Goal: Transaction & Acquisition: Purchase product/service

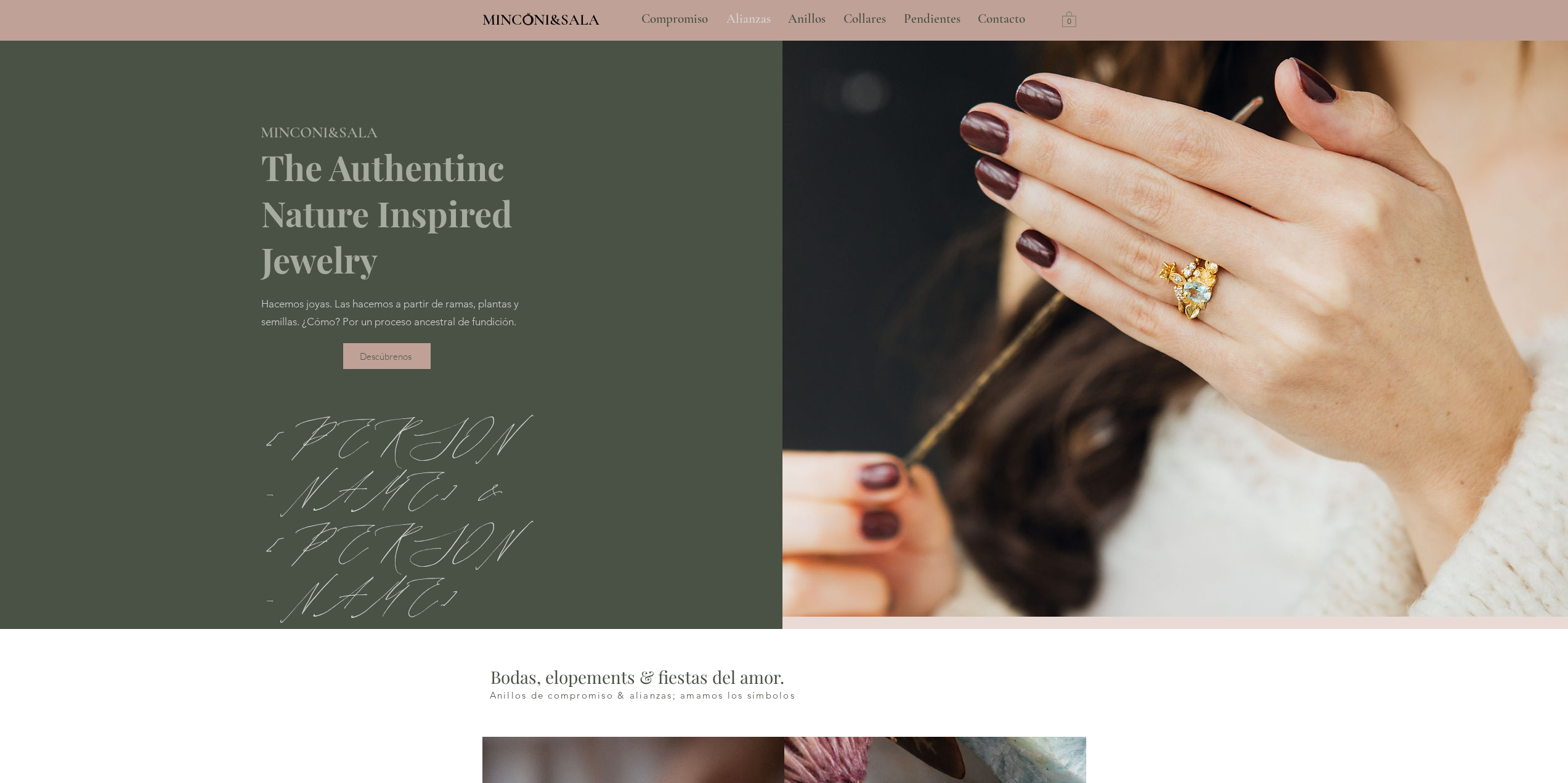
type input "**********"
select select "**********"
click at [753, 18] on p "Alianzas" at bounding box center [749, 19] width 57 height 31
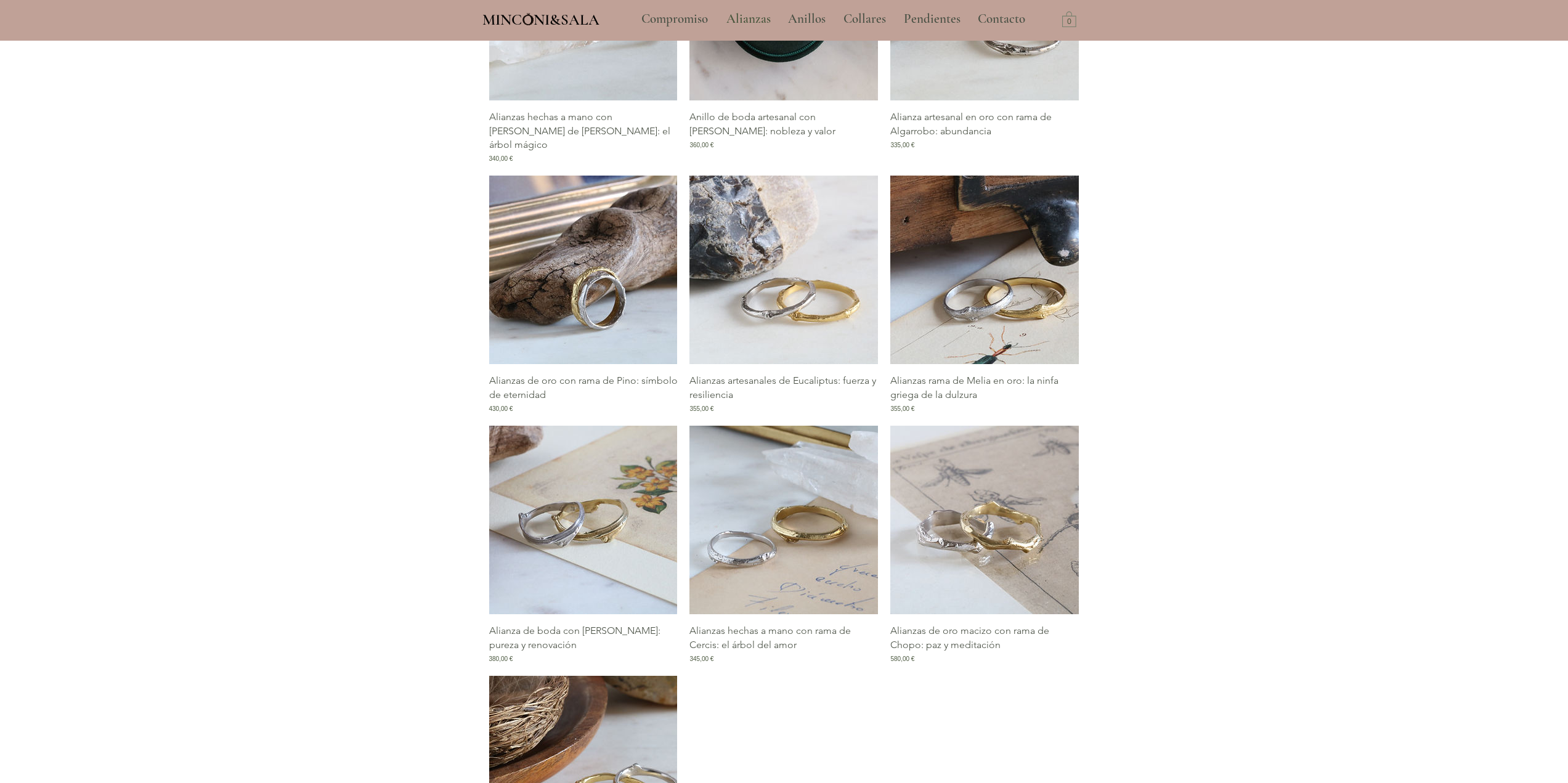
scroll to position [739, 0]
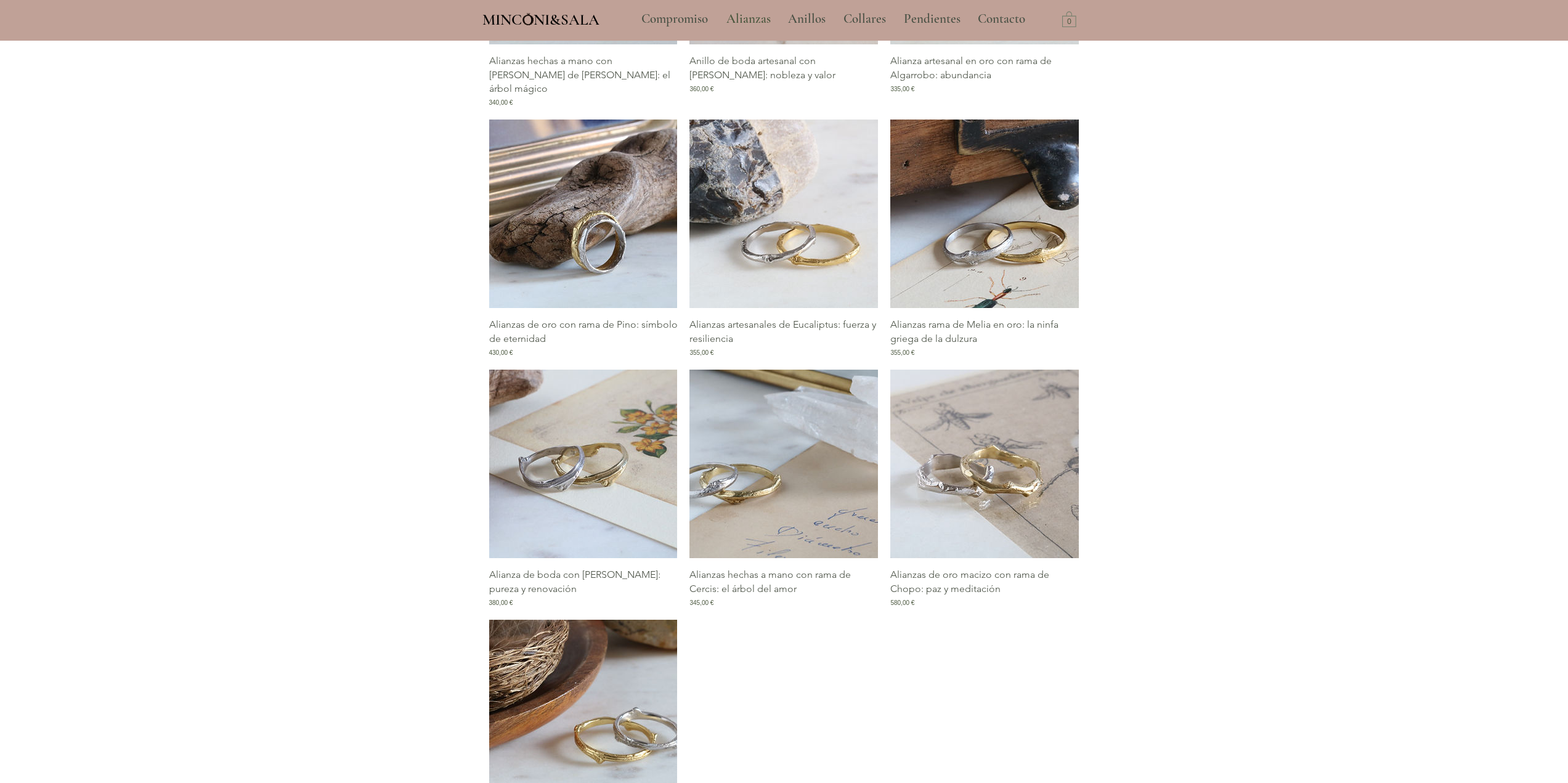
click at [752, 494] on img "Galería de Alianzas hechas a mano con rama de Cercis: el árbol del amor" at bounding box center [784, 464] width 189 height 189
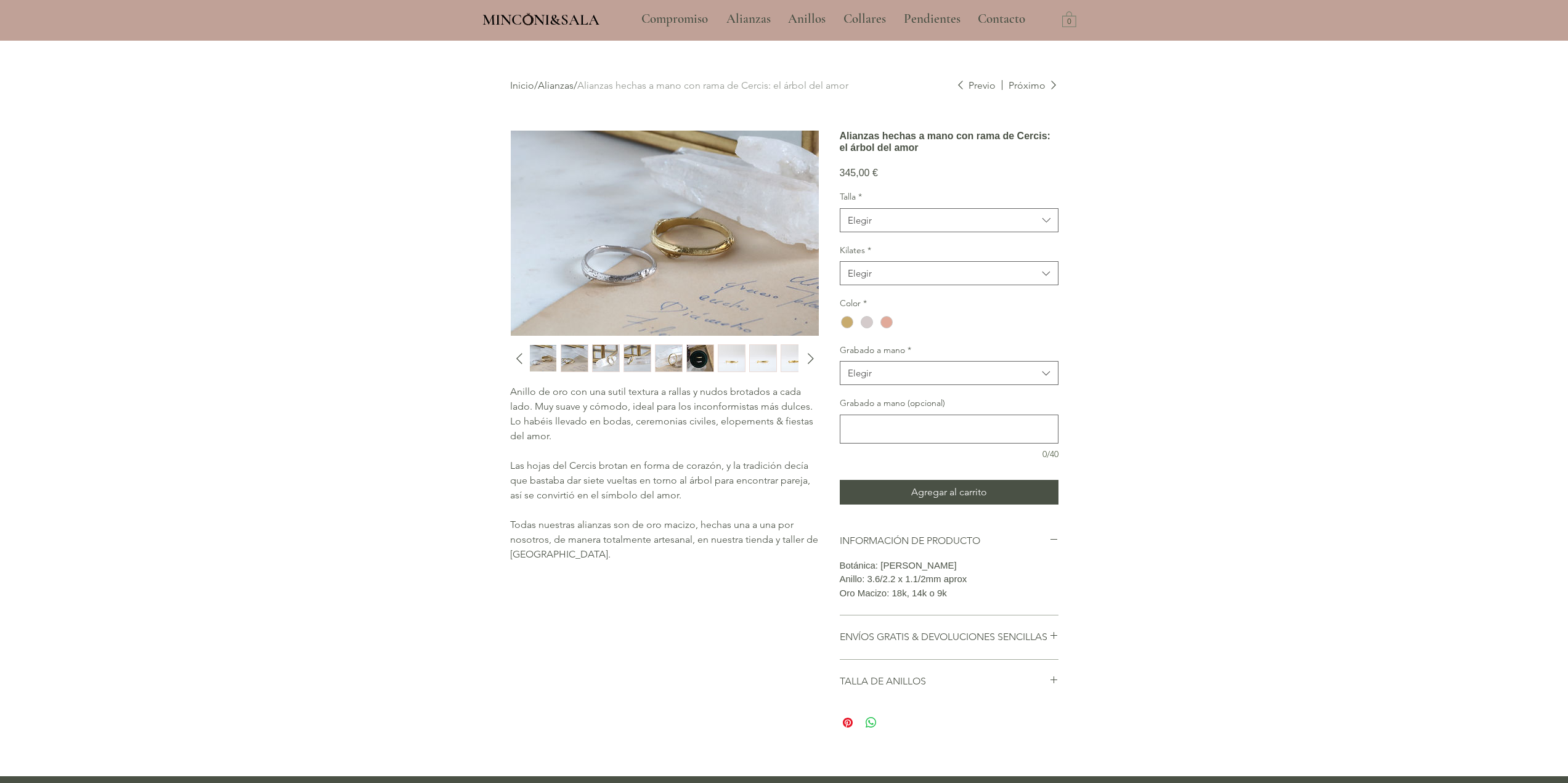
click at [679, 243] on img "main content" at bounding box center [665, 233] width 308 height 205
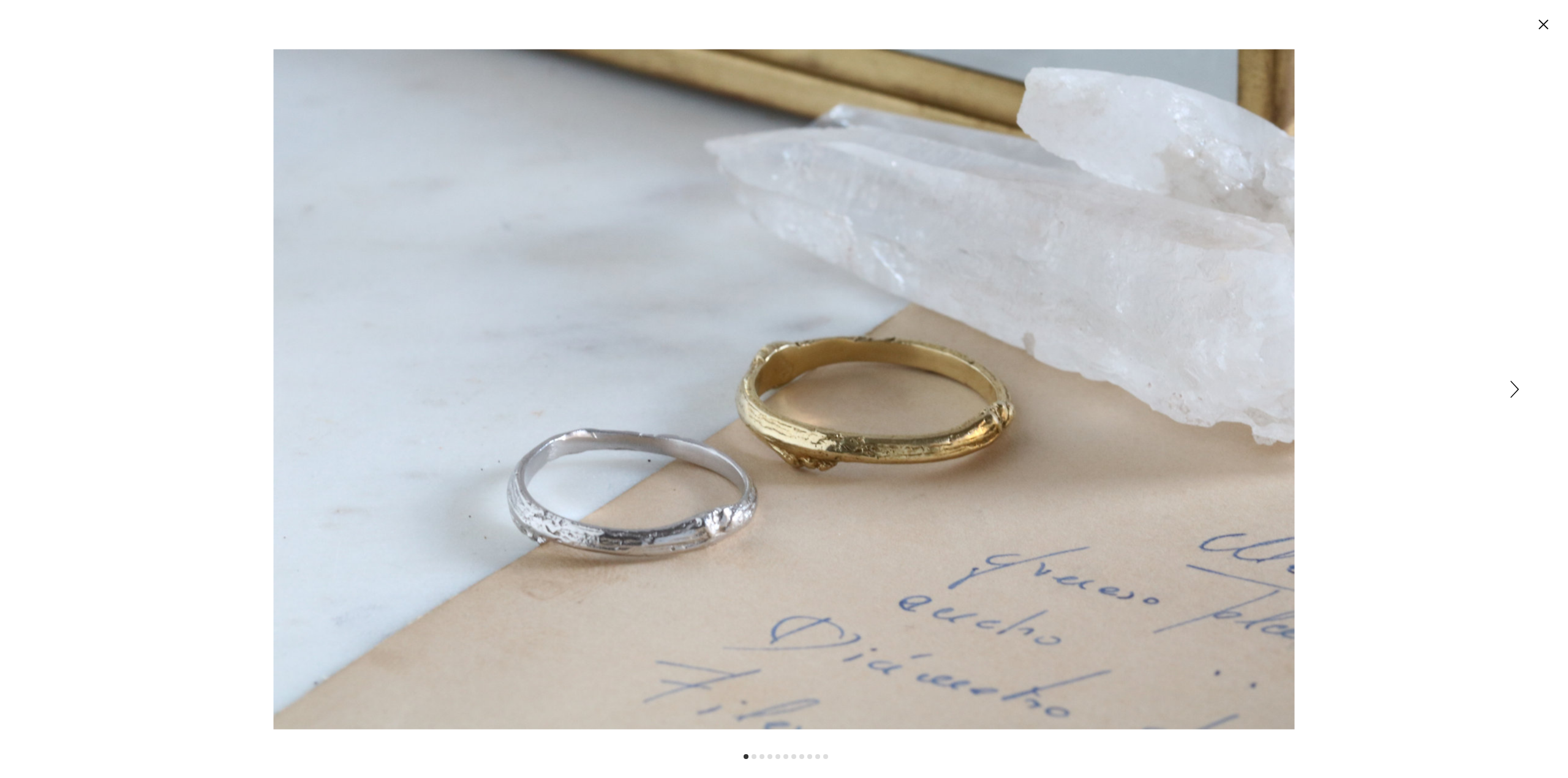
click at [1514, 390] on icon "Siguiente" at bounding box center [1514, 390] width 9 height 17
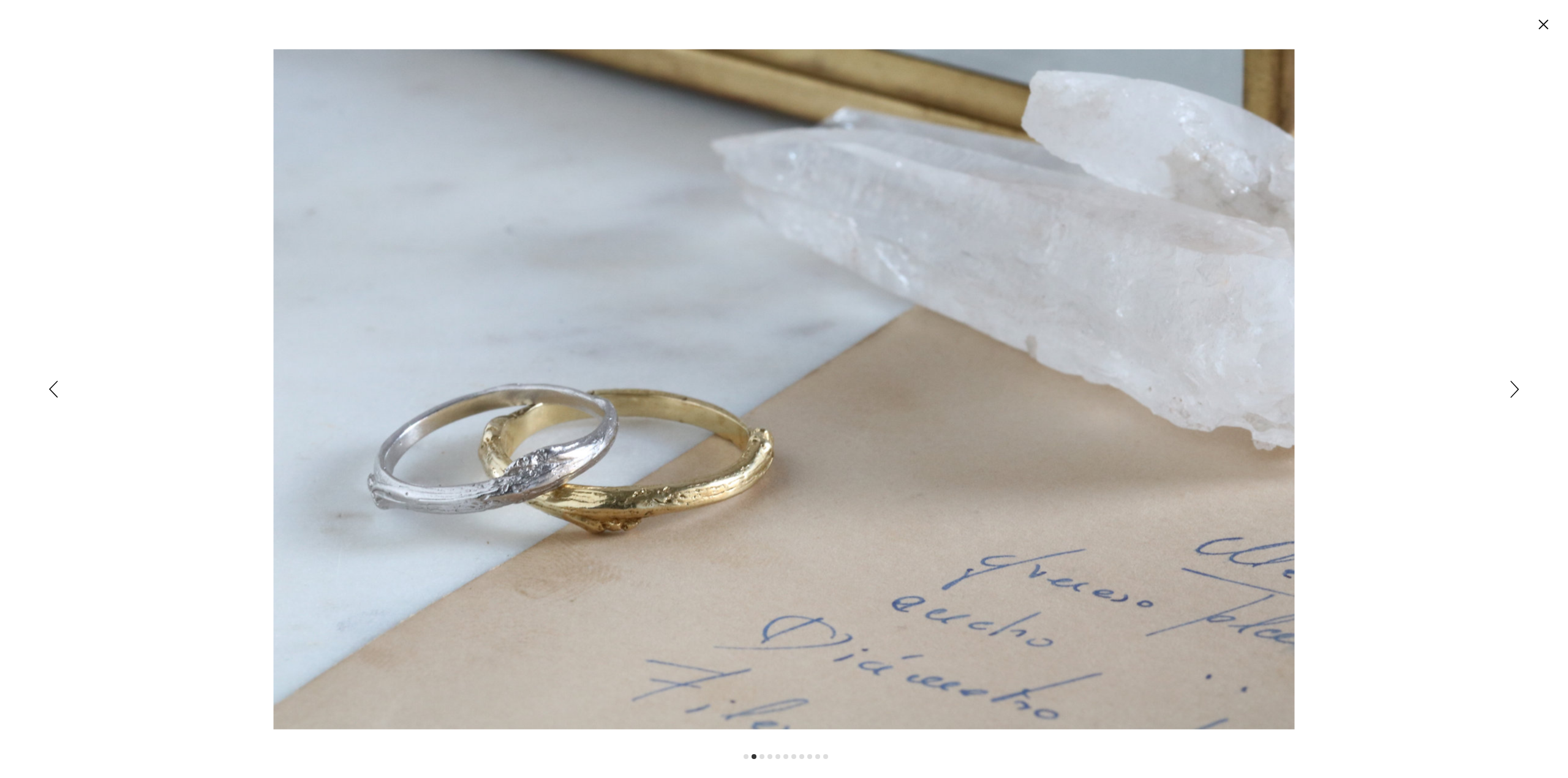
click at [1514, 390] on icon "Siguiente" at bounding box center [1514, 390] width 9 height 17
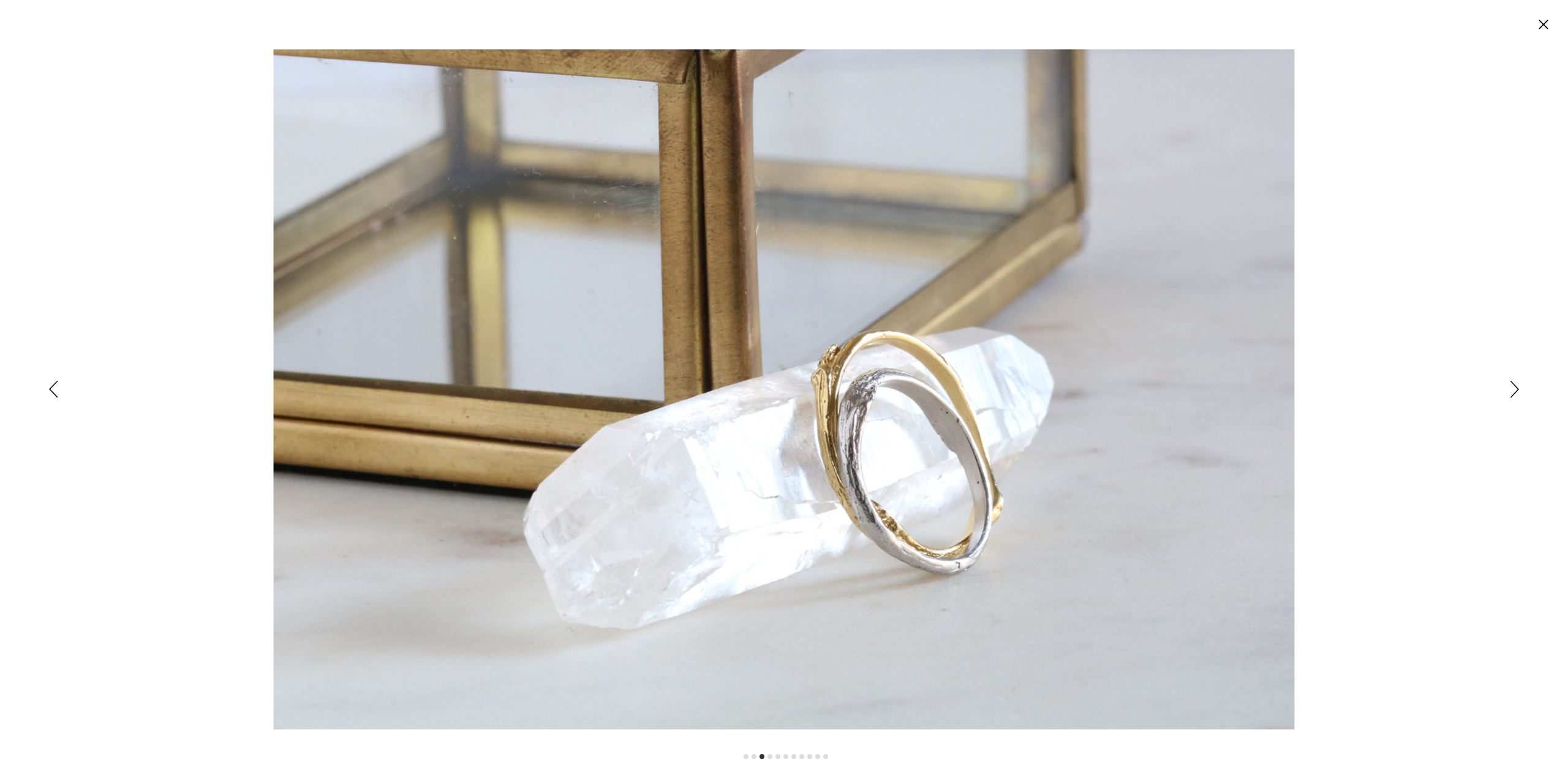
click at [1514, 390] on icon "Siguiente" at bounding box center [1514, 390] width 9 height 17
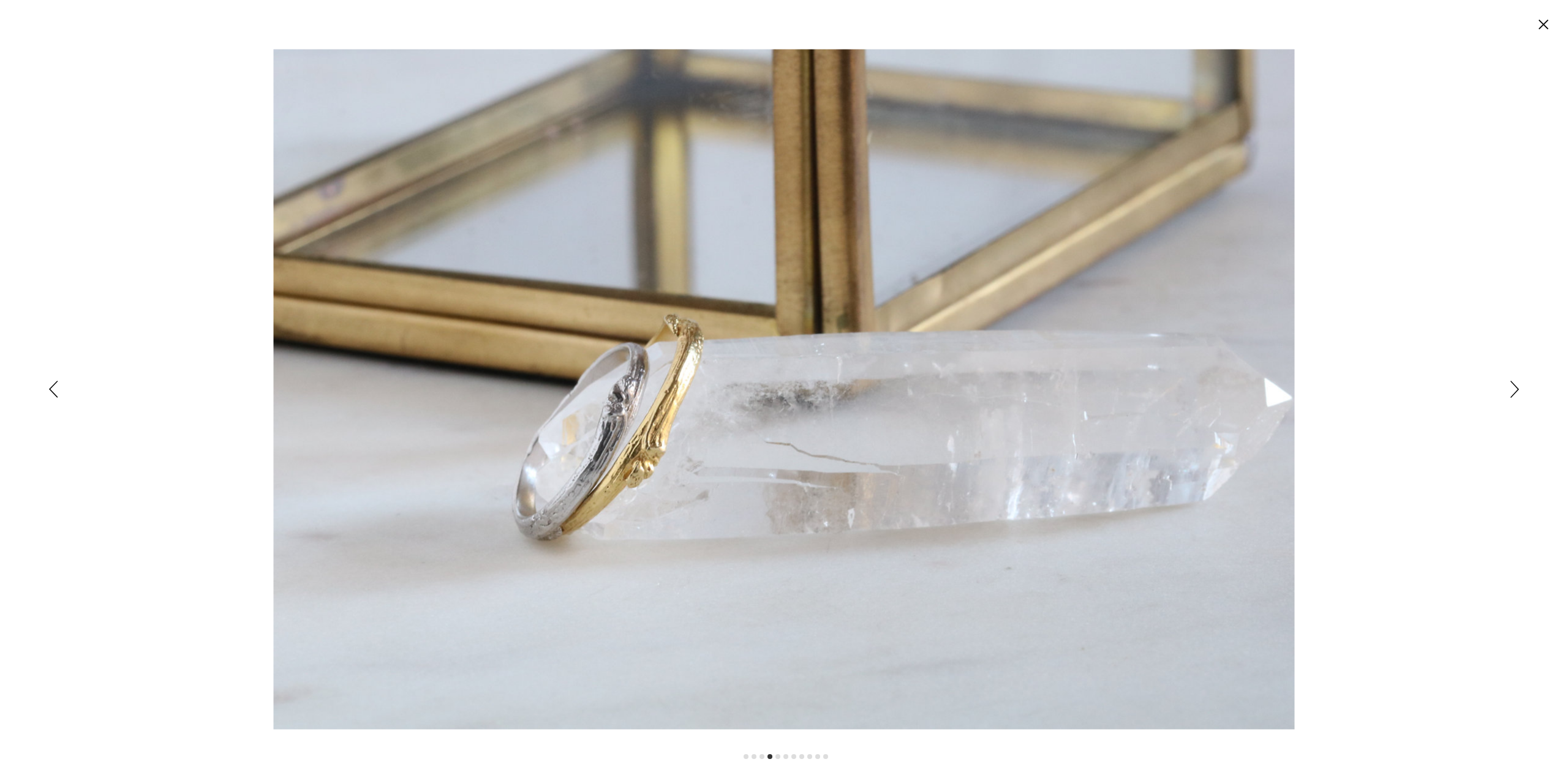
click at [1514, 390] on icon "Siguiente" at bounding box center [1514, 390] width 9 height 17
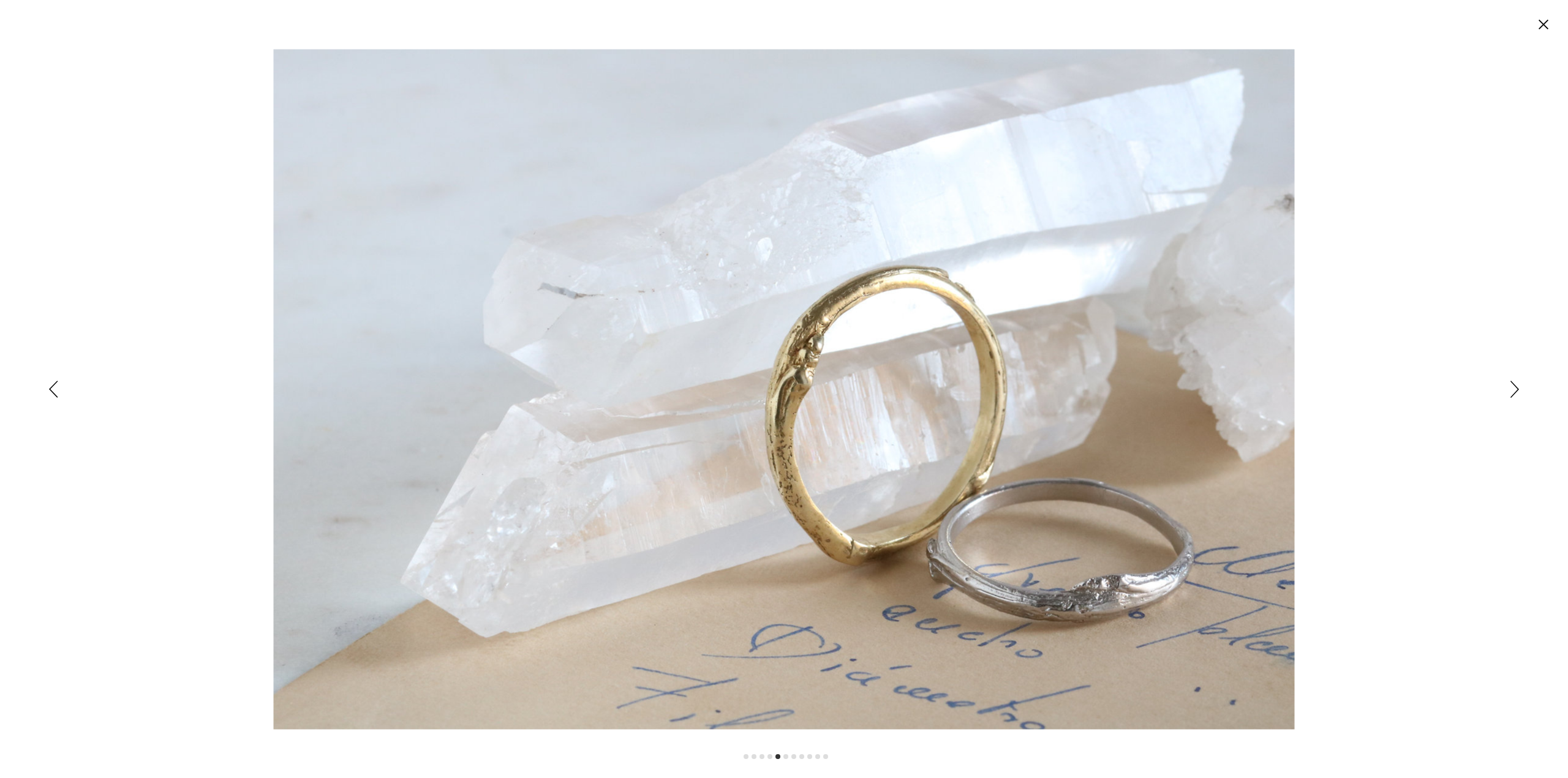
click at [1539, 21] on circle "Cerrar" at bounding box center [1543, 24] width 20 height 20
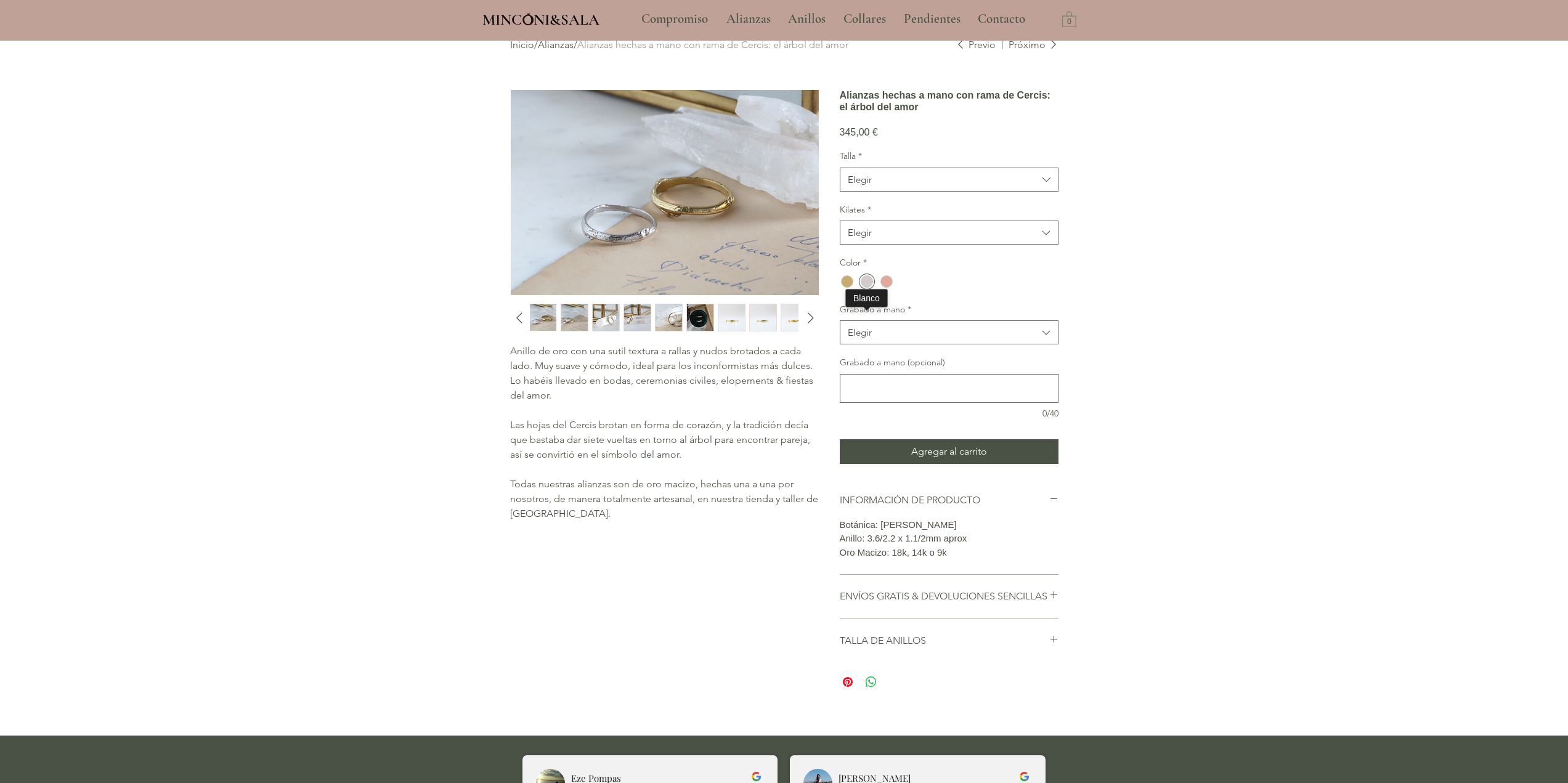
click at [868, 288] on div "main content" at bounding box center [867, 282] width 13 height 13
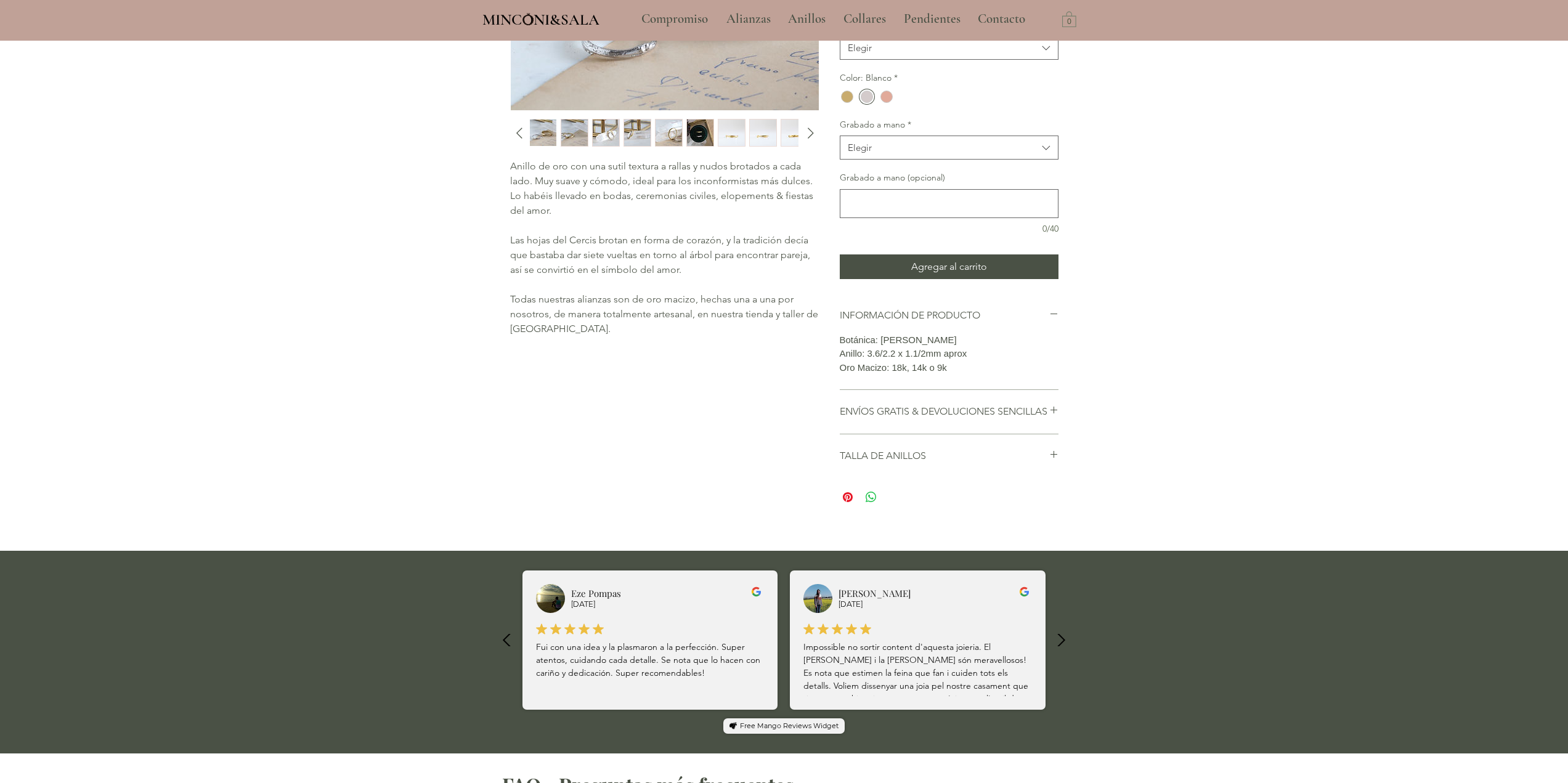
scroll to position [0, 0]
